Goal: Task Accomplishment & Management: Use online tool/utility

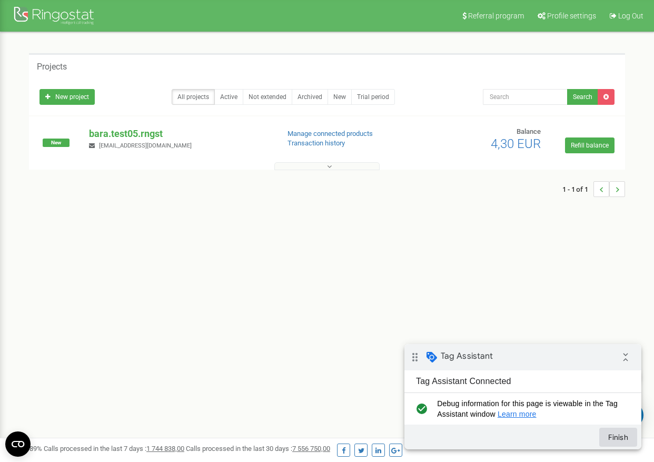
click at [611, 434] on button "Finish" at bounding box center [618, 437] width 38 height 19
